Goal: Transaction & Acquisition: Purchase product/service

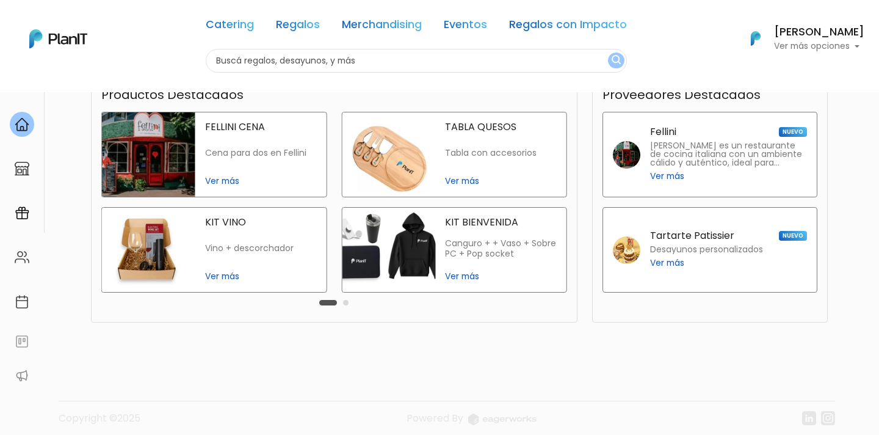
scroll to position [304, 0]
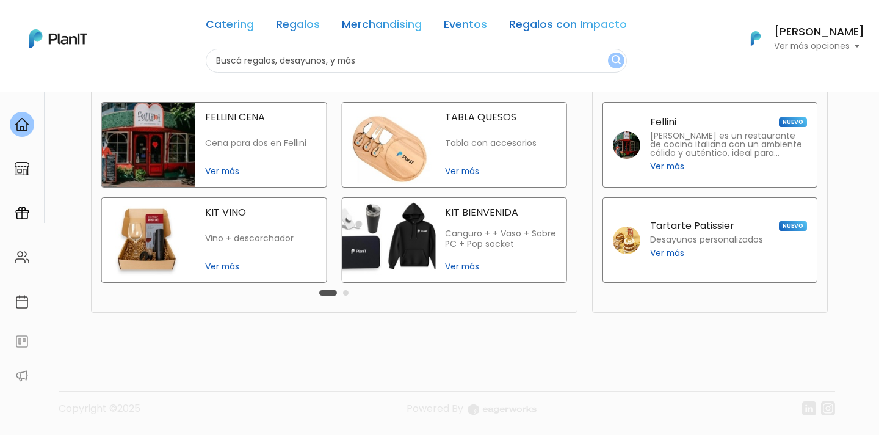
click at [346, 294] on button "Carousel Page 2" at bounding box center [345, 292] width 5 height 5
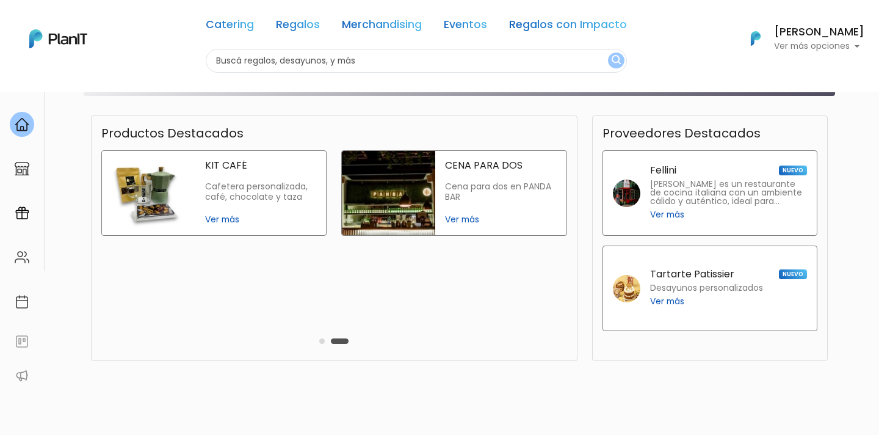
scroll to position [211, 0]
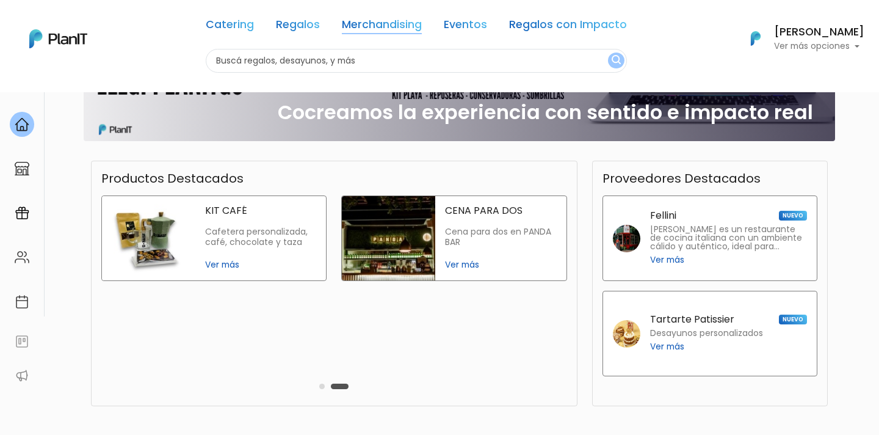
click at [394, 30] on link "Merchandising" at bounding box center [382, 27] width 80 height 15
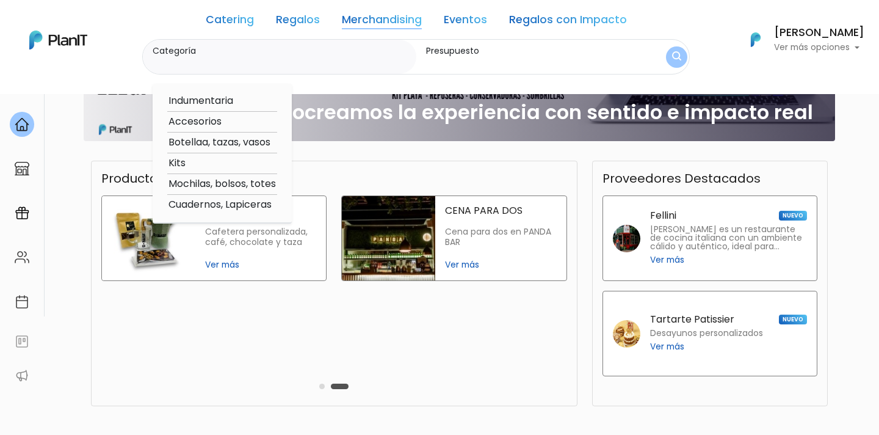
click at [226, 164] on option "Kits" at bounding box center [222, 163] width 110 height 15
type input "Kits"
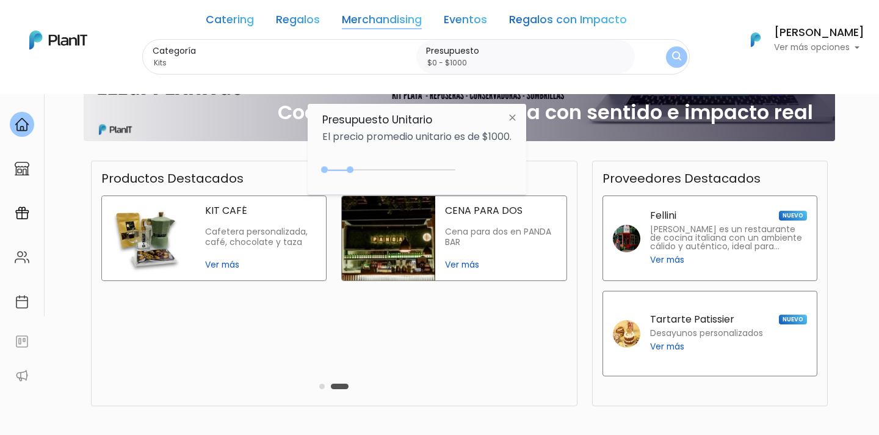
click at [353, 165] on div "0 : 1000 0 1000 0,1000" at bounding box center [391, 172] width 128 height 15
drag, startPoint x: 352, startPoint y: 170, endPoint x: 364, endPoint y: 170, distance: 12.8
click at [364, 170] on div at bounding box center [361, 169] width 7 height 7
type input "$0 - $2000"
drag, startPoint x: 364, startPoint y: 170, endPoint x: 379, endPoint y: 165, distance: 15.3
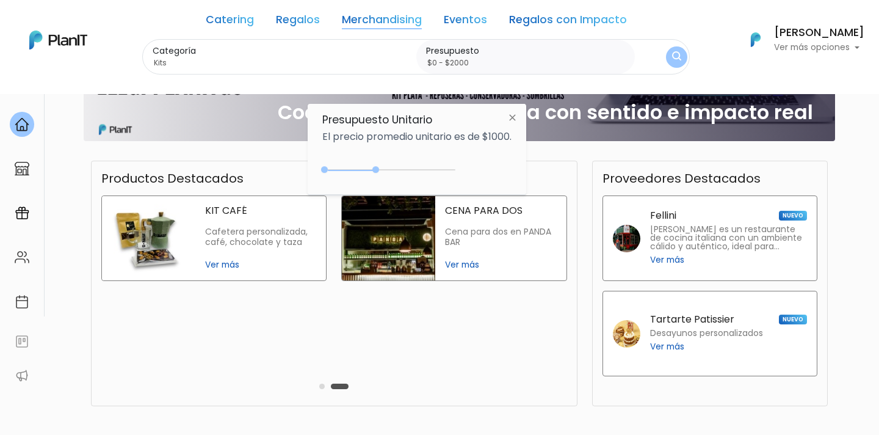
click at [379, 165] on div "0 : 2000 0 2000 0,2000" at bounding box center [391, 172] width 128 height 15
click at [668, 53] on button "submit" at bounding box center [676, 56] width 27 height 27
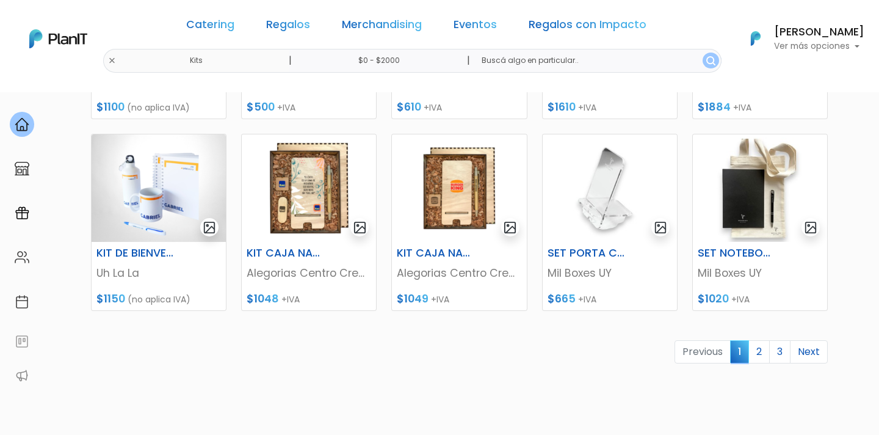
scroll to position [527, 0]
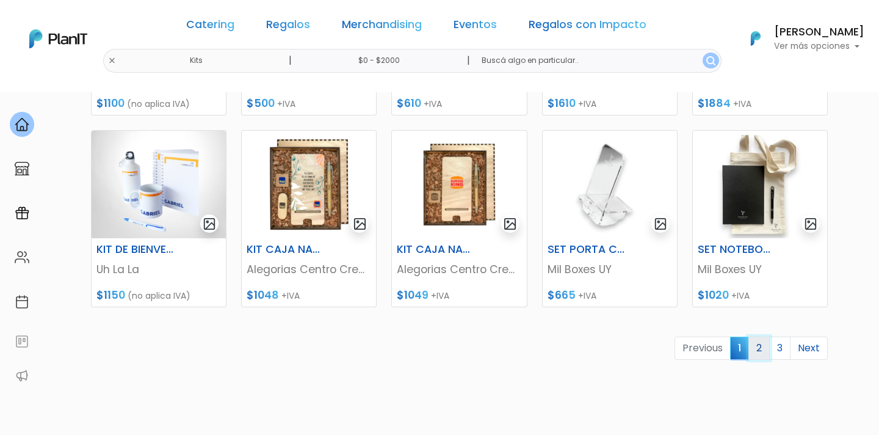
click at [761, 344] on link "2" at bounding box center [758, 347] width 21 height 23
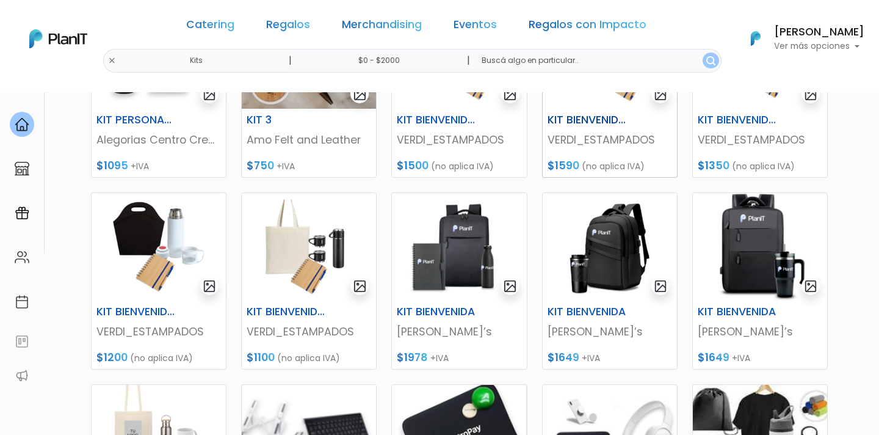
scroll to position [278, 0]
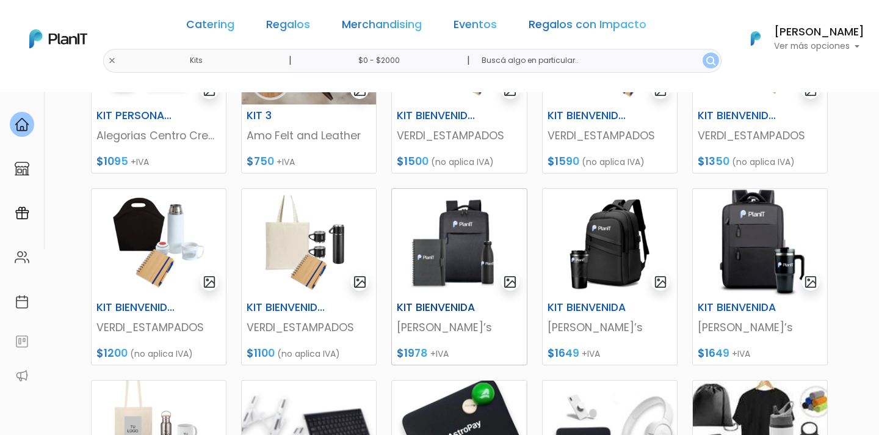
click at [457, 242] on img at bounding box center [459, 242] width 134 height 107
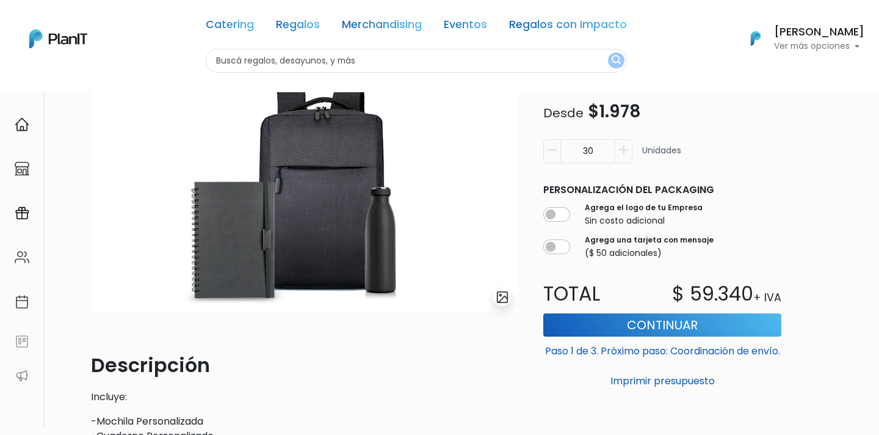
scroll to position [103, 0]
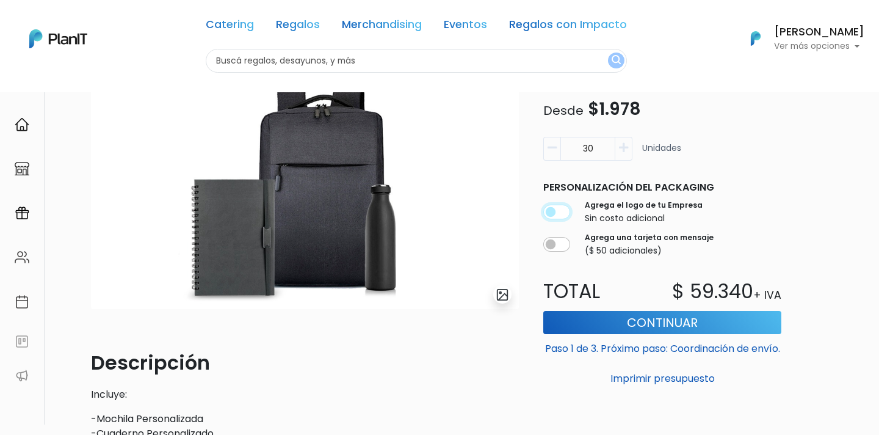
click at [562, 214] on input "checkbox" at bounding box center [556, 211] width 27 height 15
checkbox input "true"
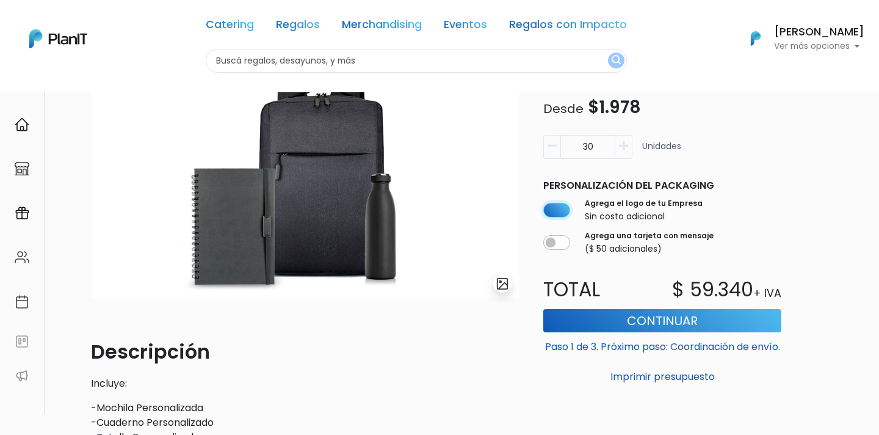
scroll to position [0, 0]
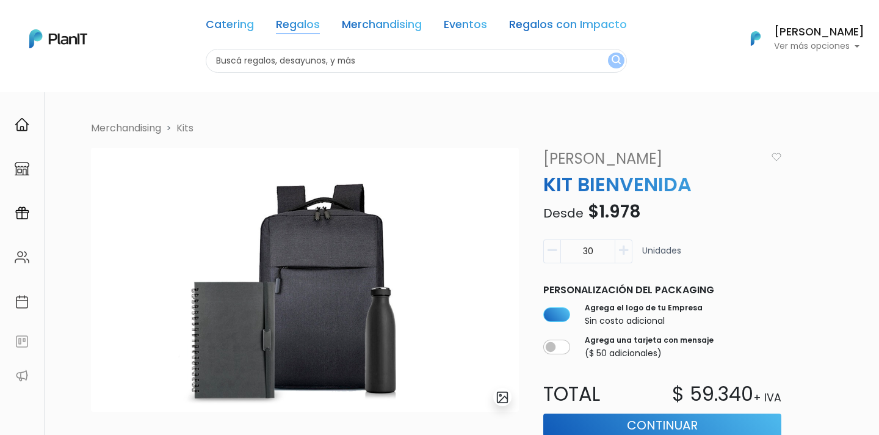
click at [292, 23] on link "Regalos" at bounding box center [298, 27] width 44 height 15
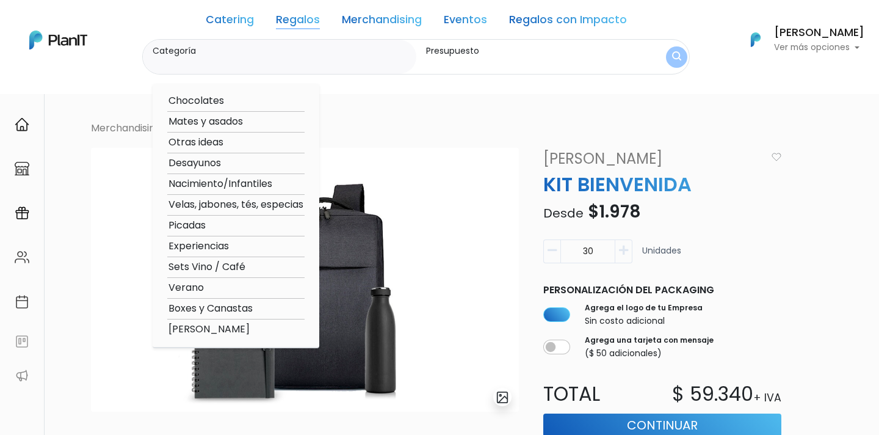
click at [294, 22] on link "Regalos" at bounding box center [298, 22] width 44 height 15
click at [677, 54] on img "submit" at bounding box center [676, 57] width 9 height 12
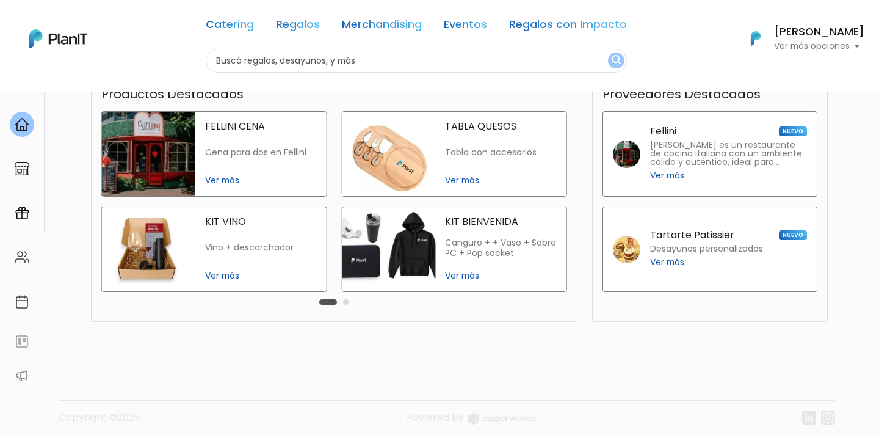
scroll to position [304, 0]
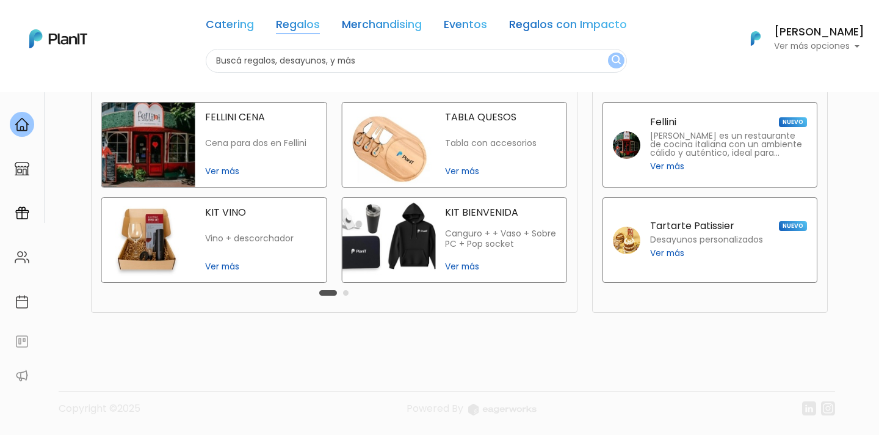
click at [306, 26] on link "Regalos" at bounding box center [298, 27] width 44 height 15
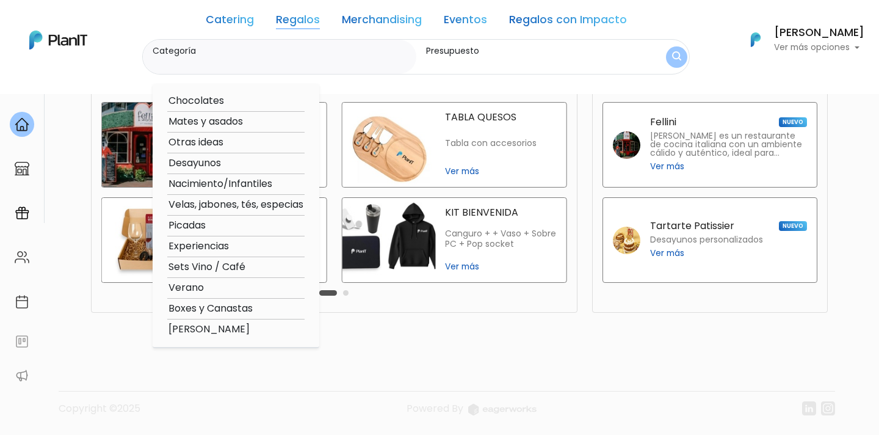
click at [334, 54] on label "Categoría" at bounding box center [282, 51] width 259 height 13
click at [334, 57] on input "Categoría" at bounding box center [282, 63] width 259 height 12
click at [206, 307] on option "Boxes y Canastas" at bounding box center [235, 308] width 137 height 15
type input "Boxes y Canastas"
type input "$0 - $1000"
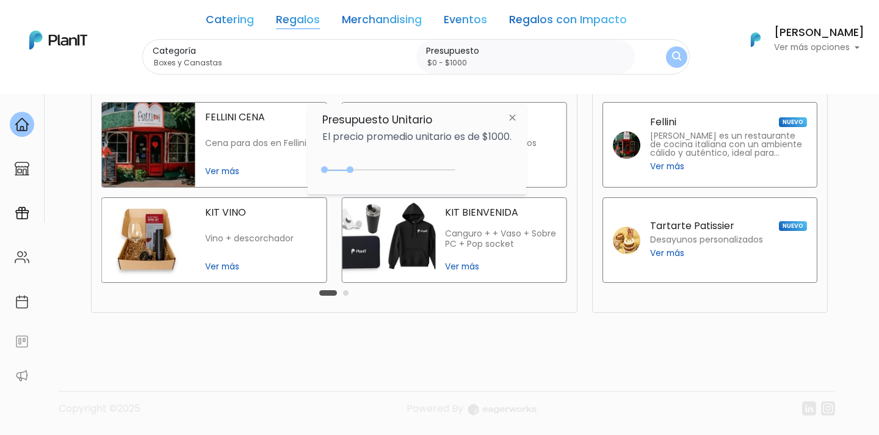
click at [674, 56] on img "submit" at bounding box center [676, 57] width 9 height 12
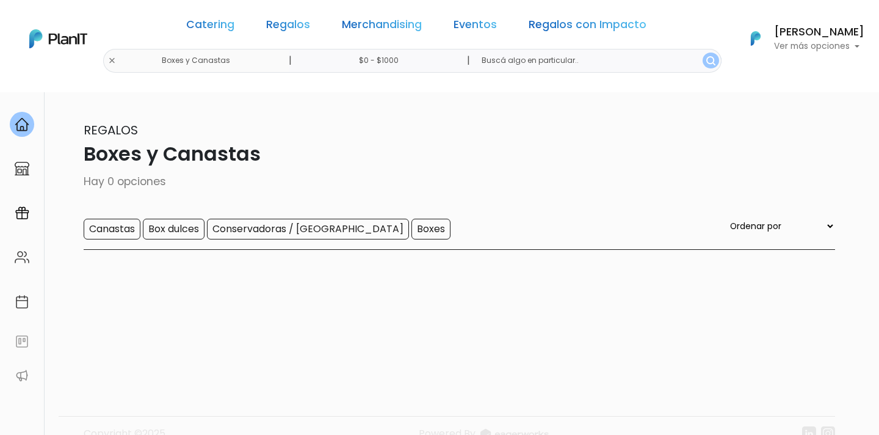
click at [399, 68] on input "$0 - $1000" at bounding box center [382, 61] width 186 height 24
type input "$0 - $2000"
drag, startPoint x: 352, startPoint y: 166, endPoint x: 378, endPoint y: 168, distance: 26.3
click at [378, 168] on div at bounding box center [375, 167] width 7 height 7
click at [706, 62] on img "submit" at bounding box center [710, 60] width 9 height 9
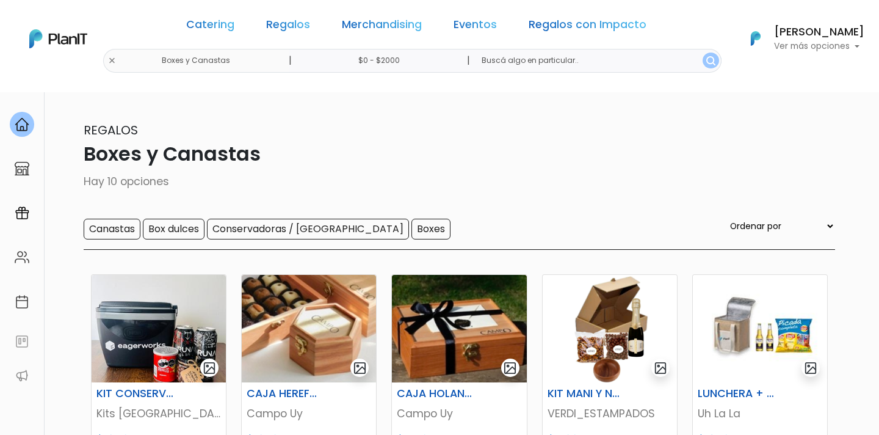
click at [425, 59] on input "$0 - $2000" at bounding box center [382, 61] width 186 height 24
type input "$0 - $3000"
drag, startPoint x: 377, startPoint y: 165, endPoint x: 404, endPoint y: 168, distance: 27.0
click at [404, 168] on div at bounding box center [401, 167] width 7 height 7
click at [706, 63] on img "submit" at bounding box center [710, 60] width 9 height 9
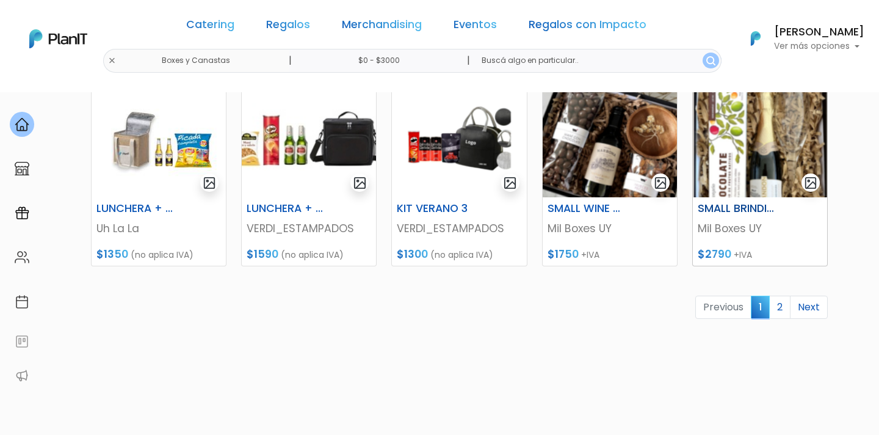
scroll to position [634, 0]
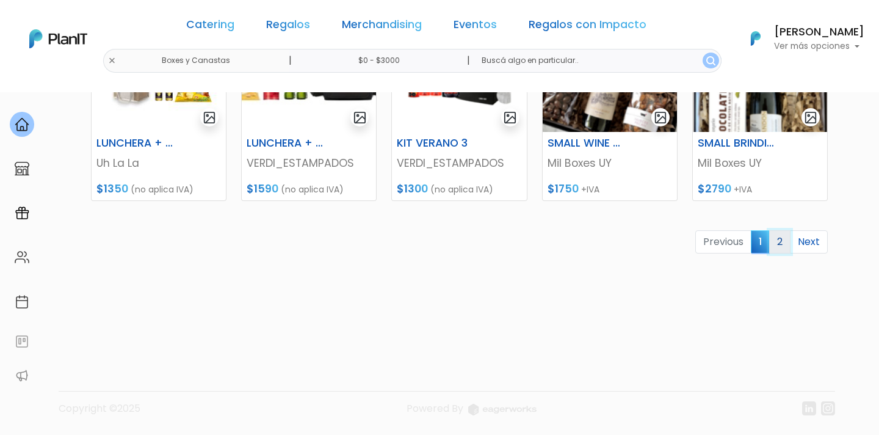
click at [781, 241] on link "2" at bounding box center [779, 241] width 21 height 23
